Goal: Information Seeking & Learning: Learn about a topic

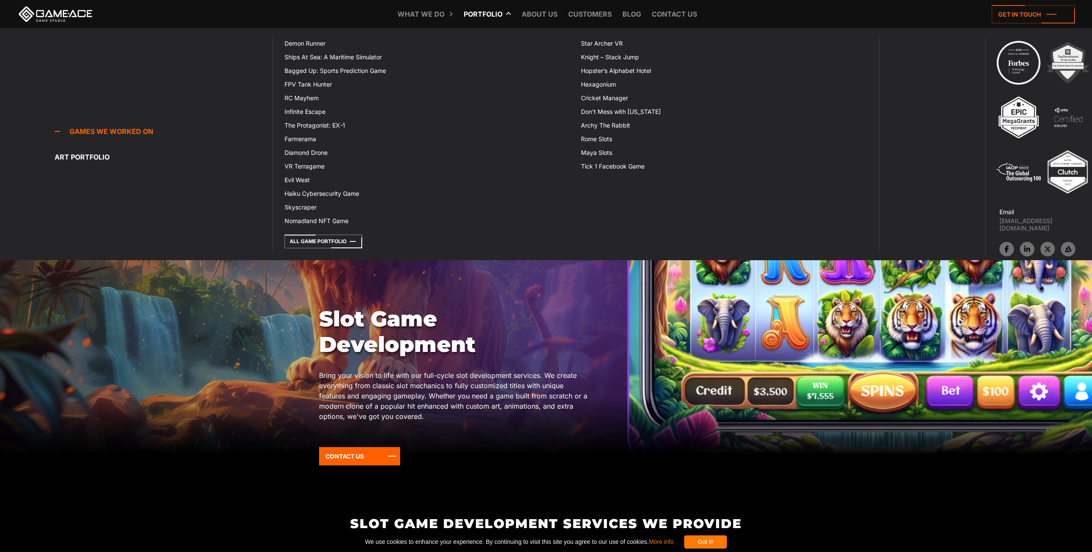
click at [488, 12] on link "Portfolio" at bounding box center [482, 14] width 47 height 28
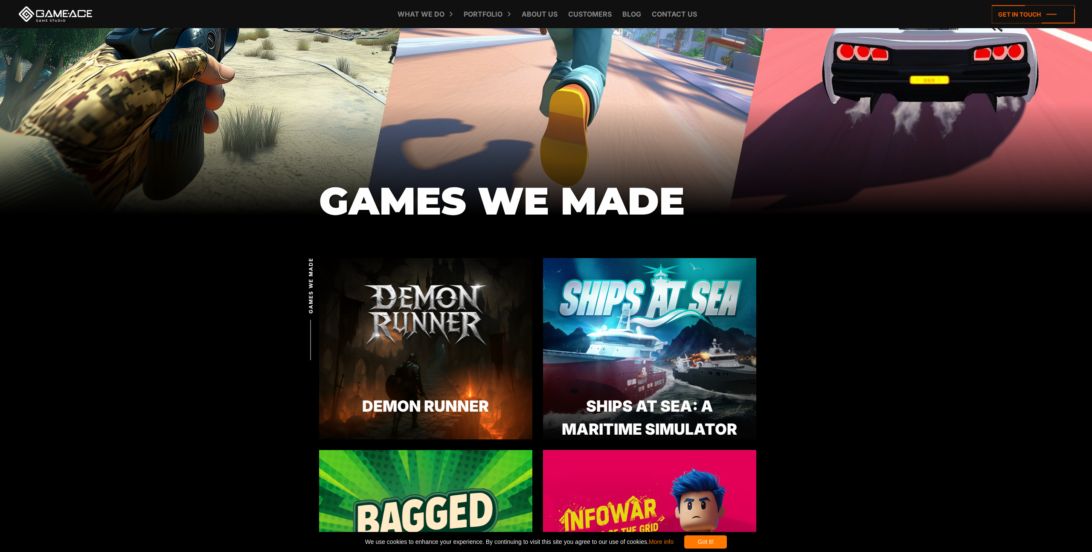
scroll to position [179, 0]
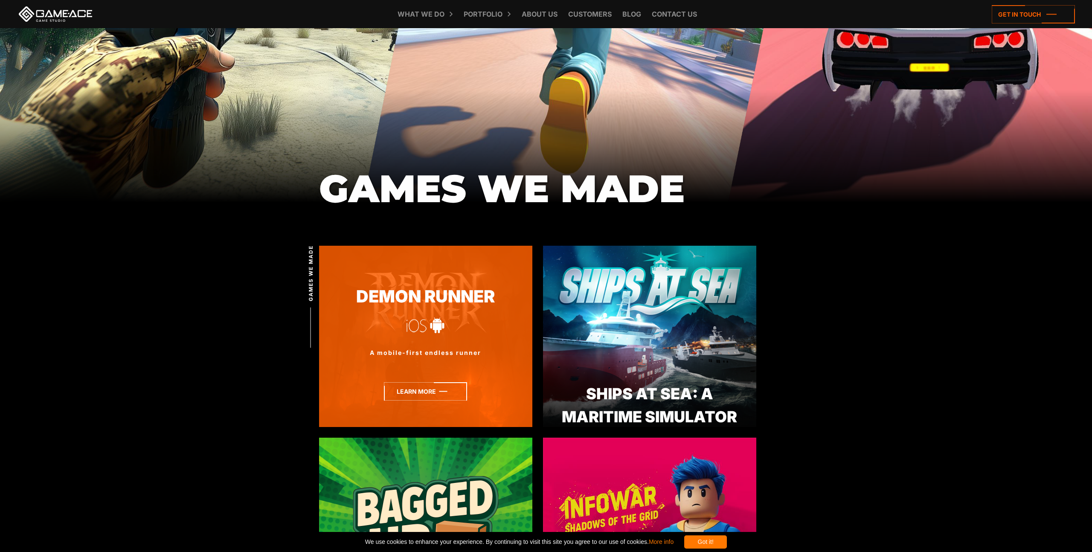
click at [416, 389] on icon at bounding box center [425, 391] width 83 height 18
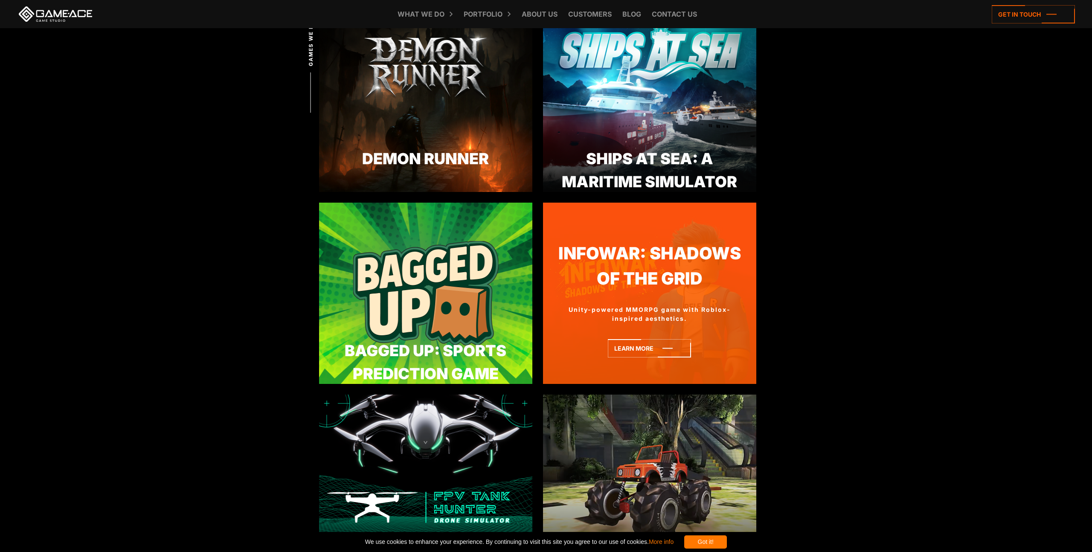
scroll to position [455, 0]
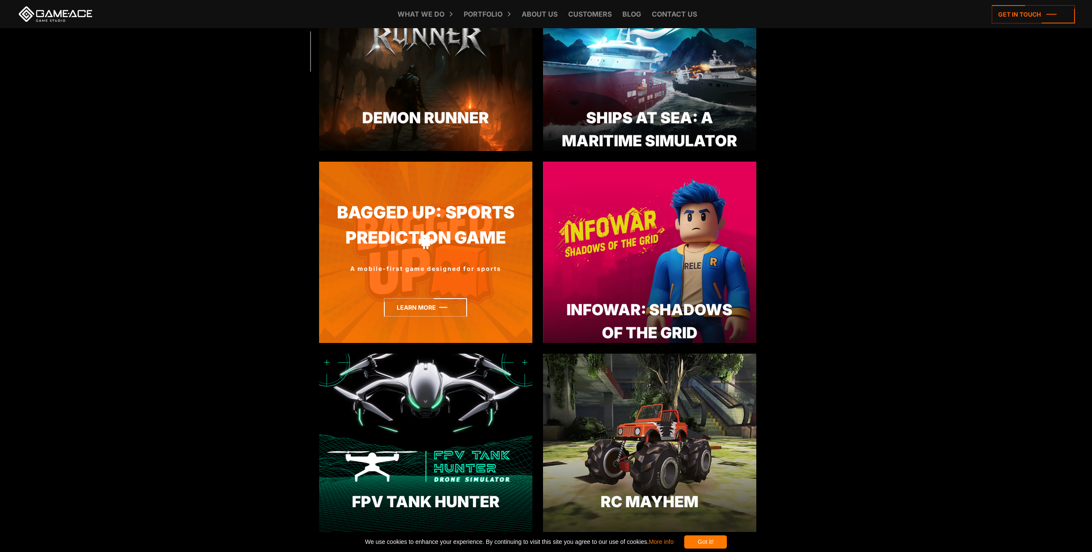
click at [414, 302] on icon at bounding box center [425, 307] width 83 height 18
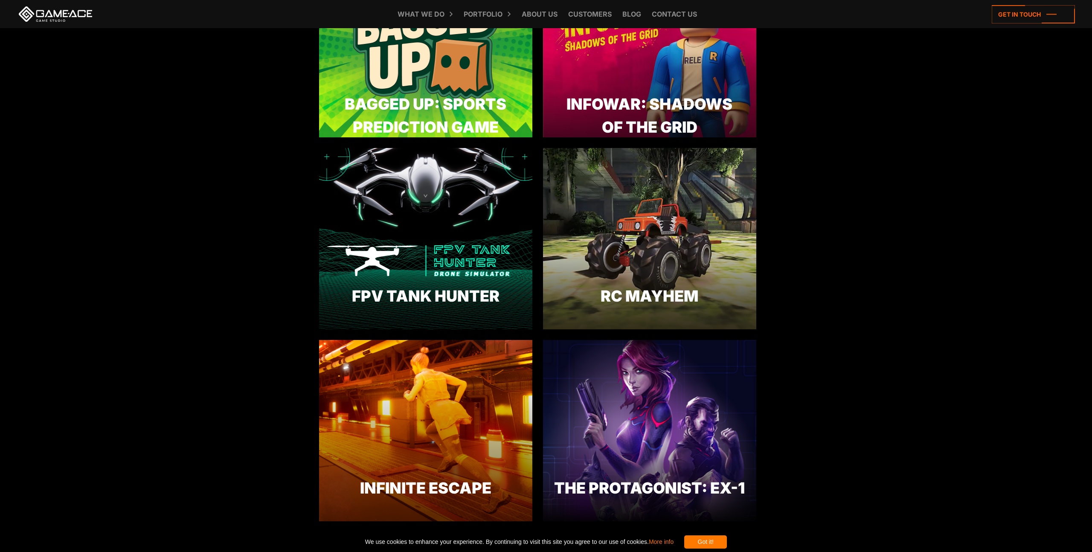
scroll to position [665, 0]
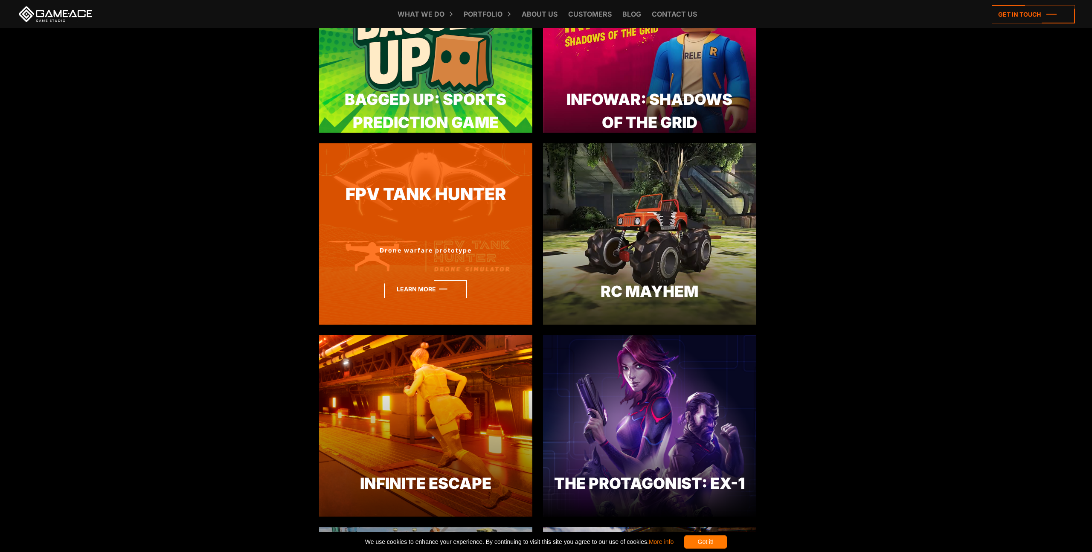
click at [408, 281] on icon at bounding box center [425, 289] width 83 height 18
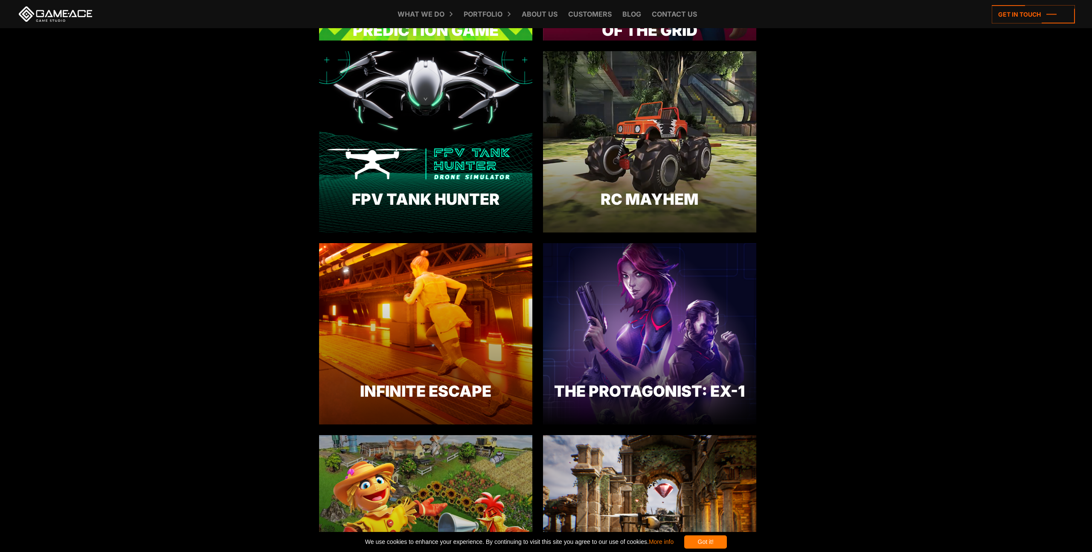
scroll to position [870, 0]
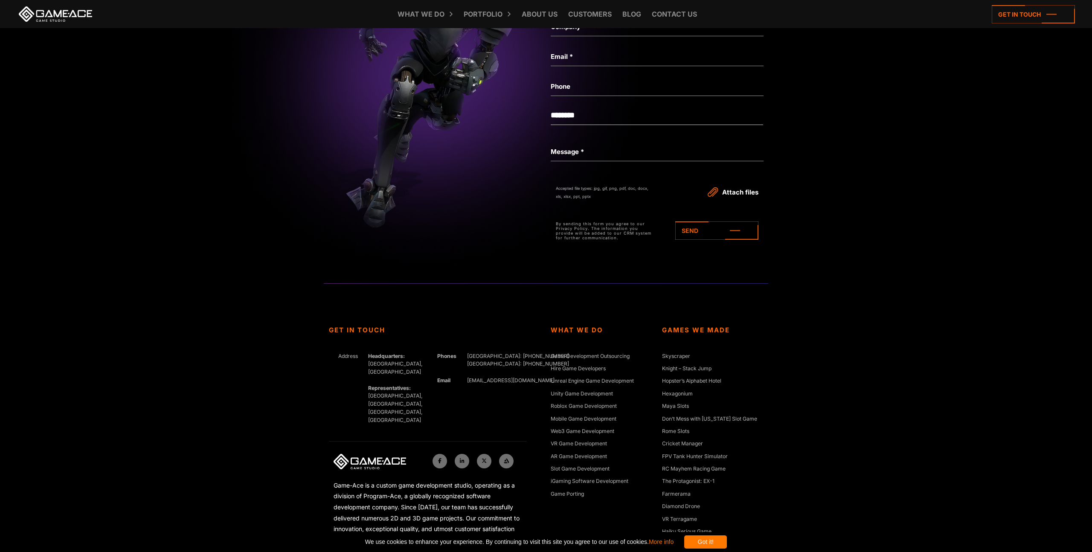
scroll to position [2322, 0]
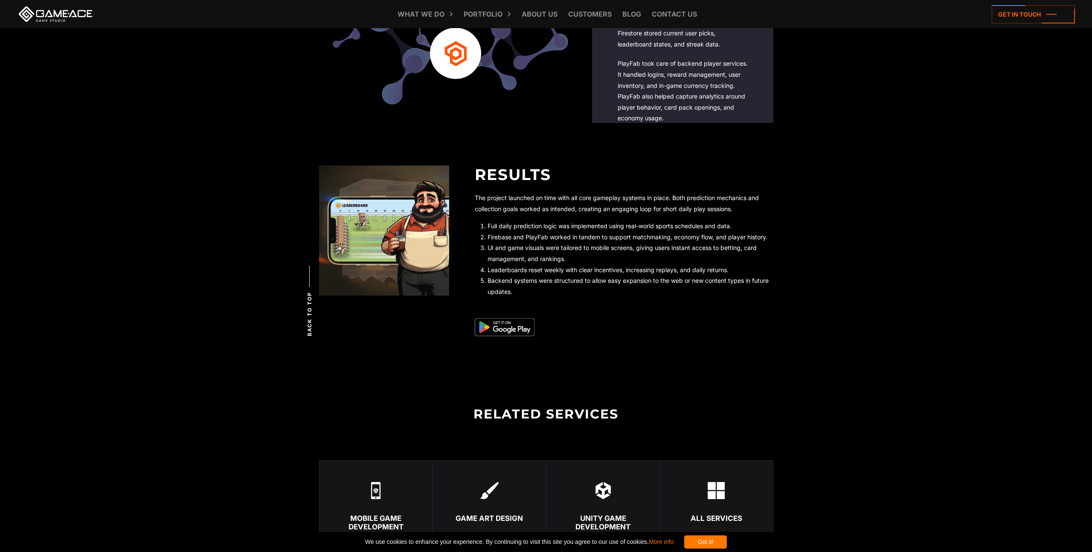
scroll to position [1856, 0]
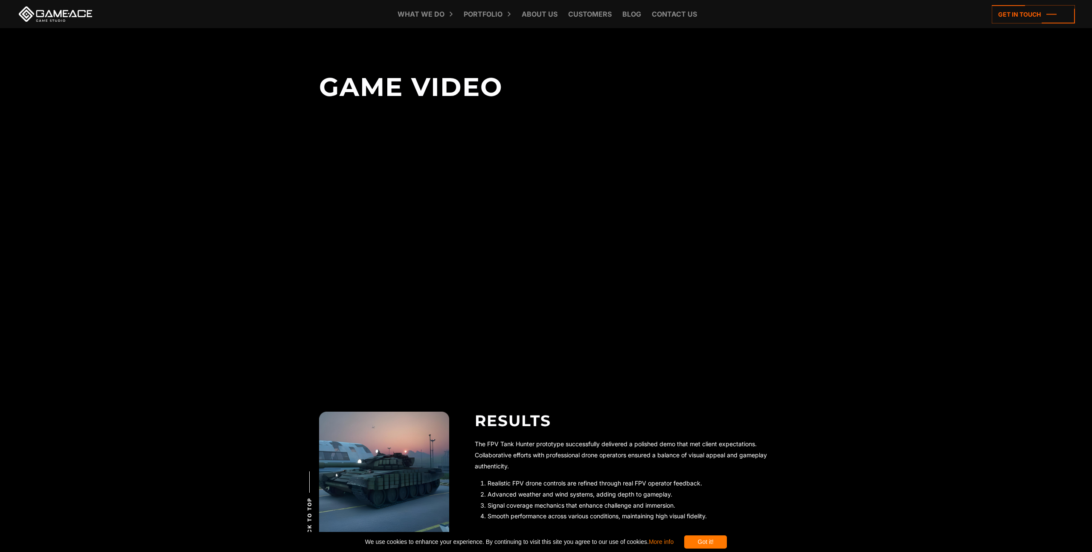
scroll to position [1886, 0]
